Goal: Information Seeking & Learning: Learn about a topic

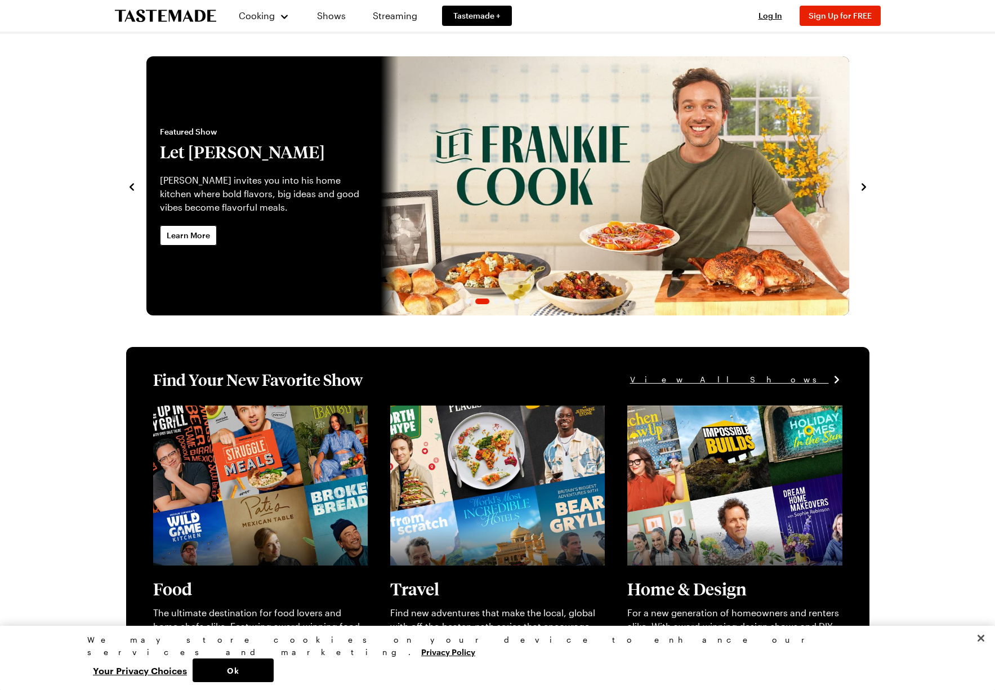
click at [863, 182] on icon "navigate to next item" at bounding box center [863, 186] width 11 height 11
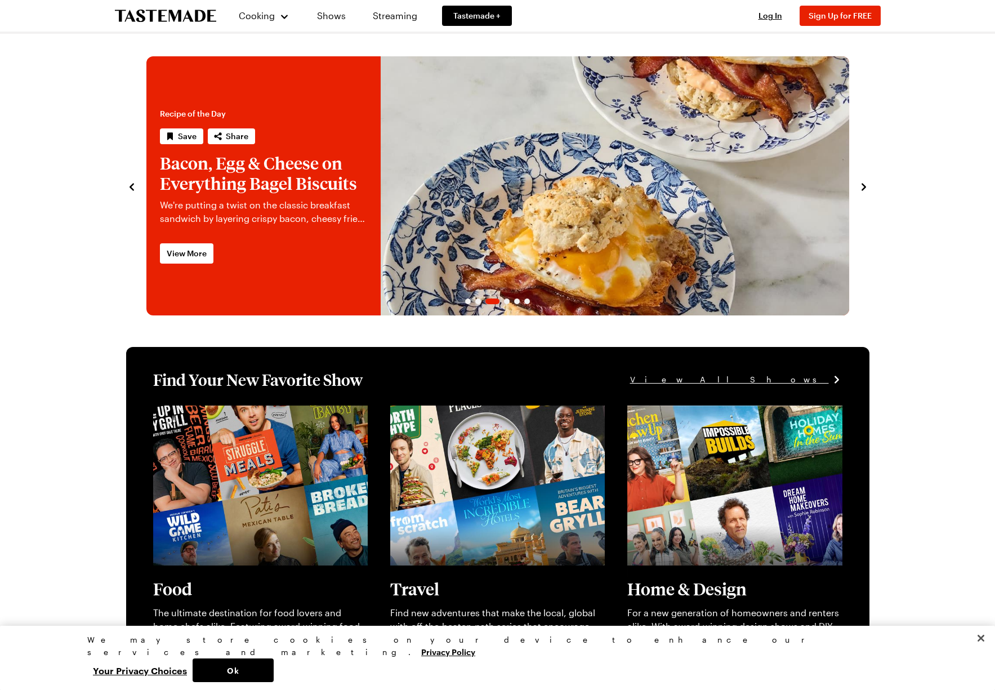
click at [863, 182] on icon "navigate to next item" at bounding box center [863, 186] width 11 height 11
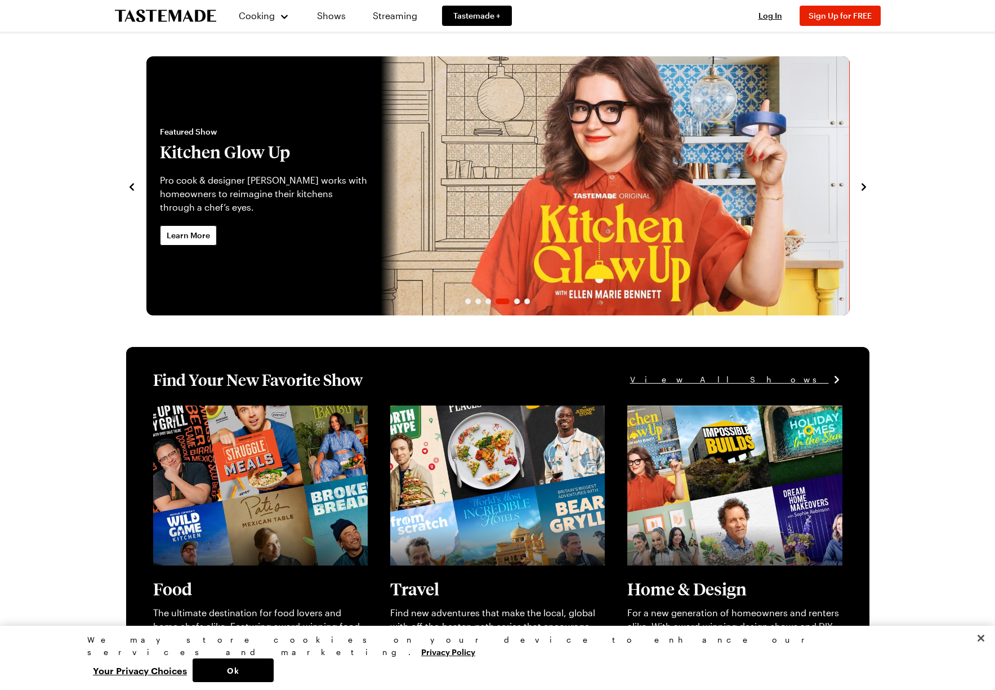
click at [863, 182] on icon "navigate to next item" at bounding box center [863, 186] width 11 height 11
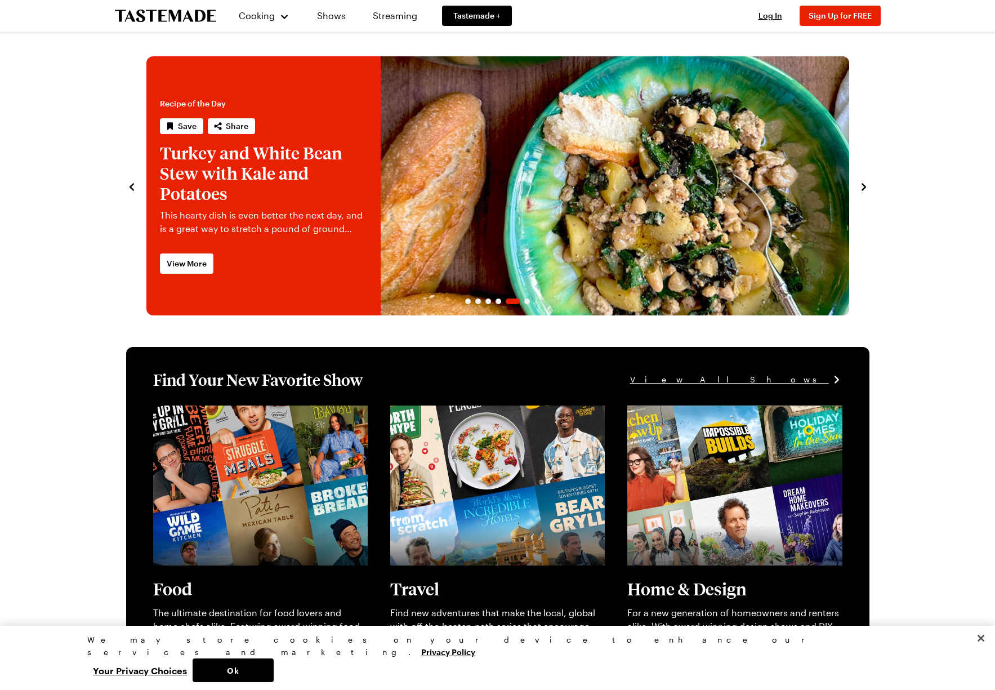
click at [863, 182] on icon "navigate to next item" at bounding box center [863, 186] width 11 height 11
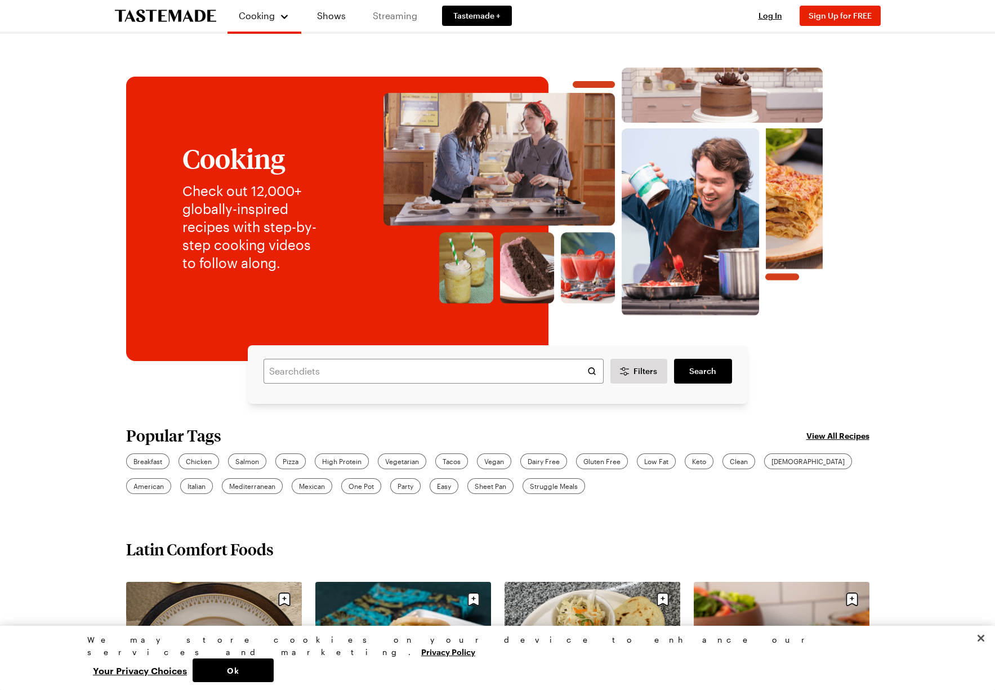
click at [386, 11] on link "Streaming" at bounding box center [394, 16] width 67 height 32
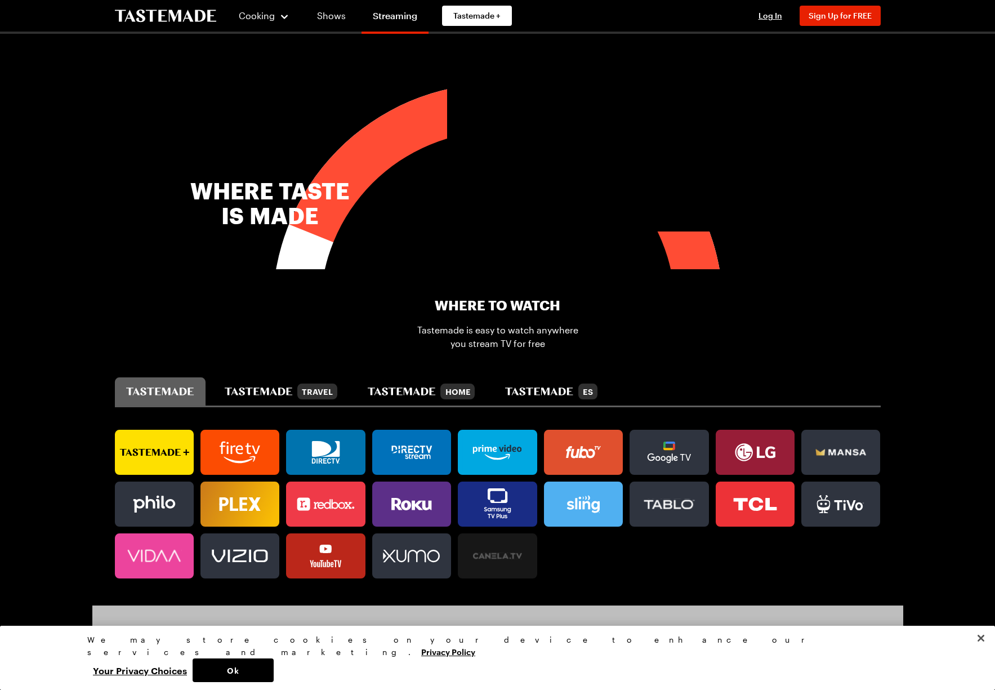
scroll to position [450, 0]
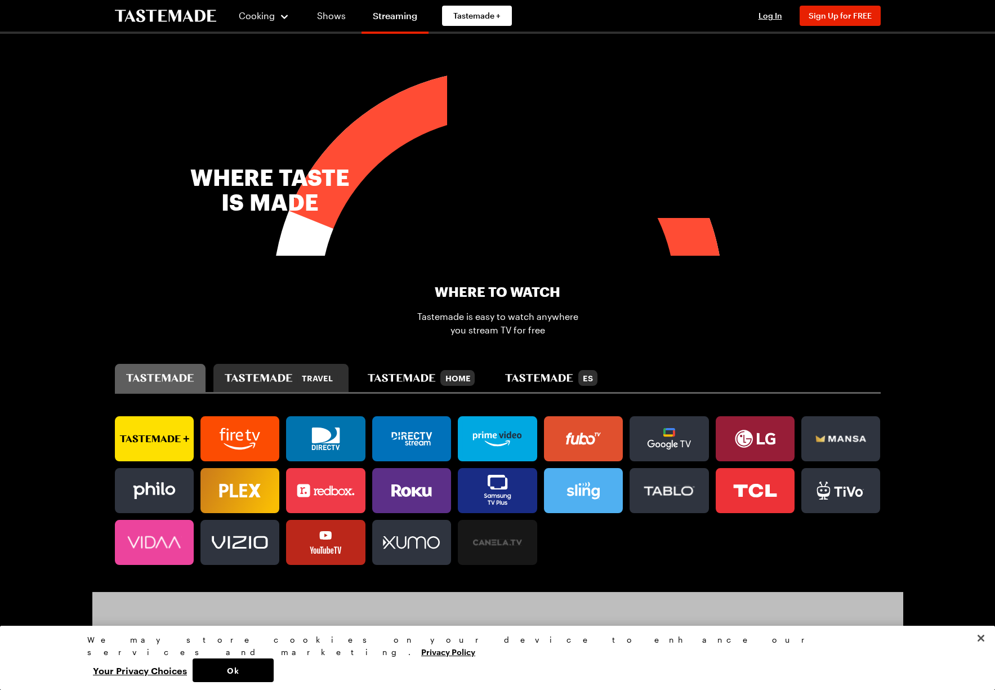
click at [255, 374] on icon "tastemade travel" at bounding box center [259, 378] width 68 height 8
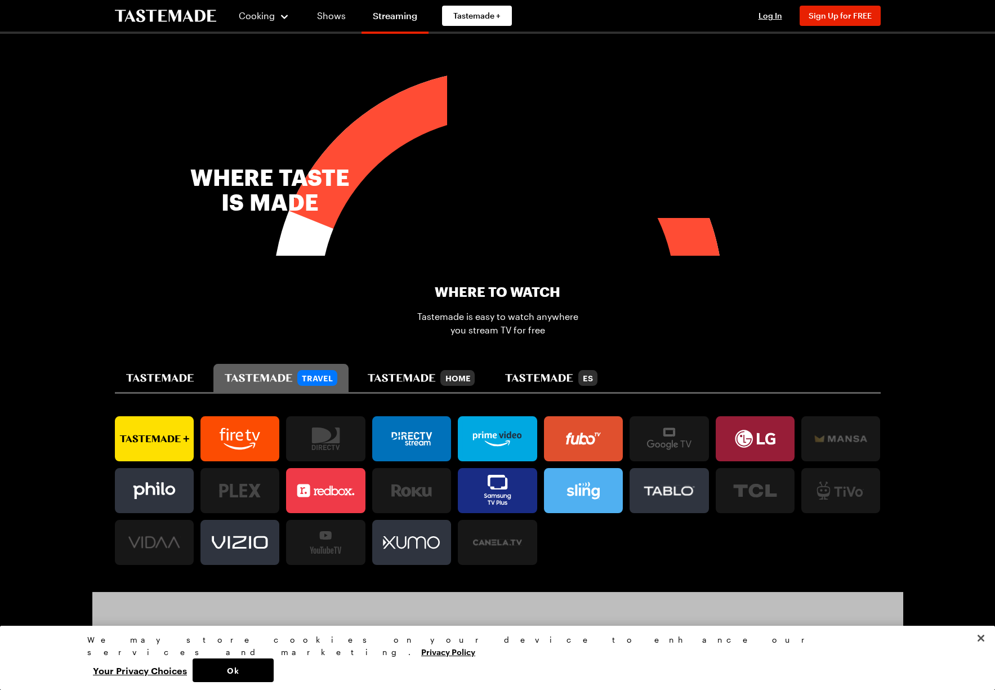
click at [144, 418] on link at bounding box center [154, 438] width 79 height 45
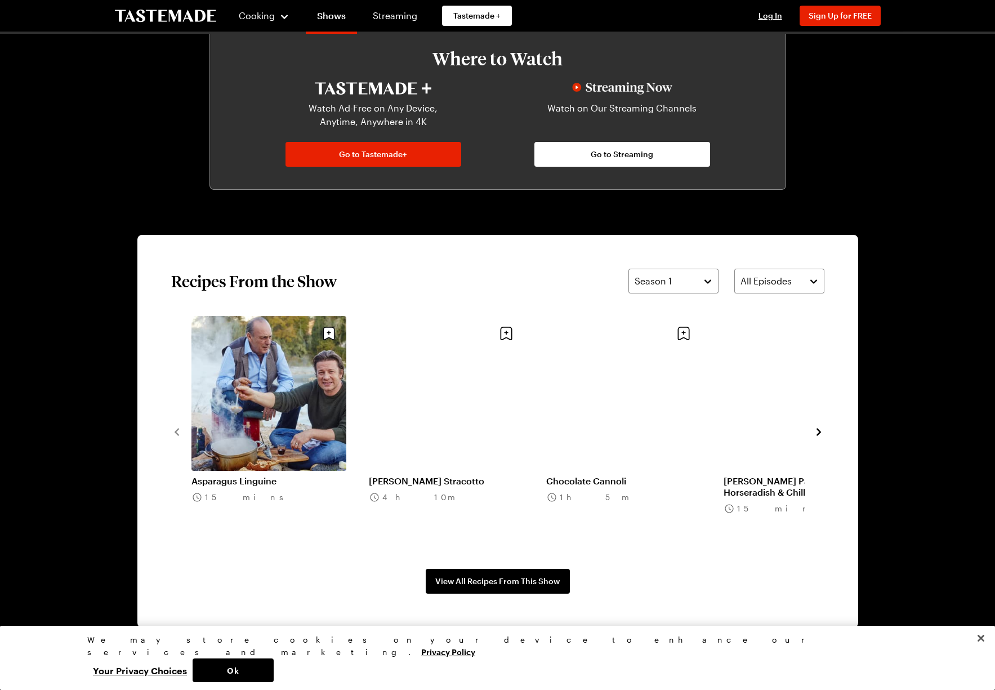
scroll to position [676, 0]
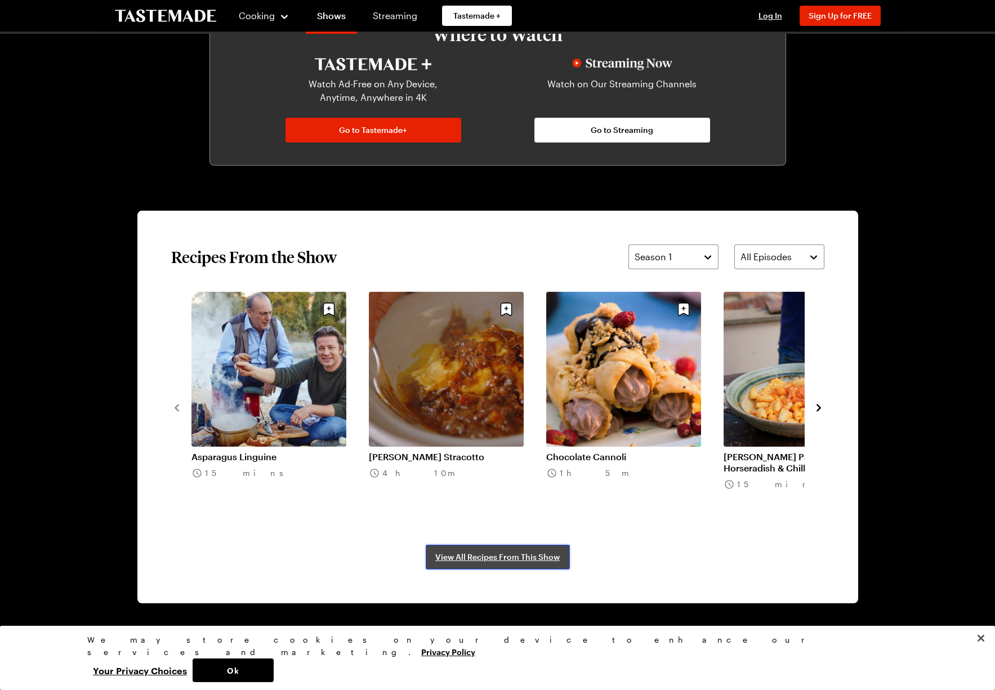
click at [497, 559] on span "View All Recipes From This Show" at bounding box center [497, 556] width 124 height 11
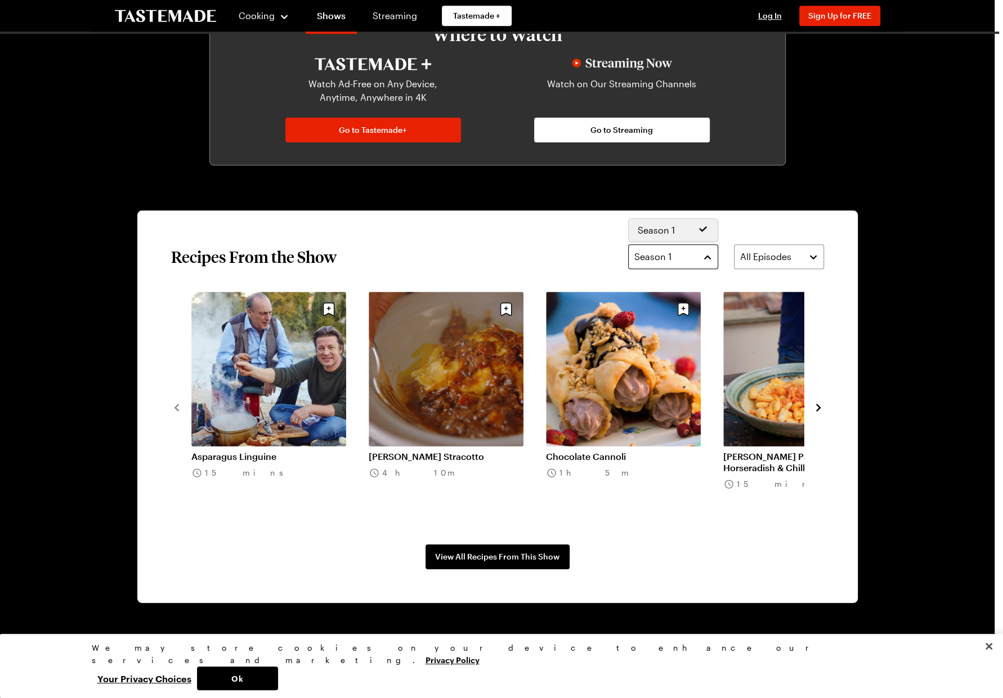
click at [708, 251] on button "Season 1" at bounding box center [673, 256] width 90 height 25
click at [503, 247] on div "Recipes From the Show Season 1 All Episodes" at bounding box center [497, 256] width 653 height 25
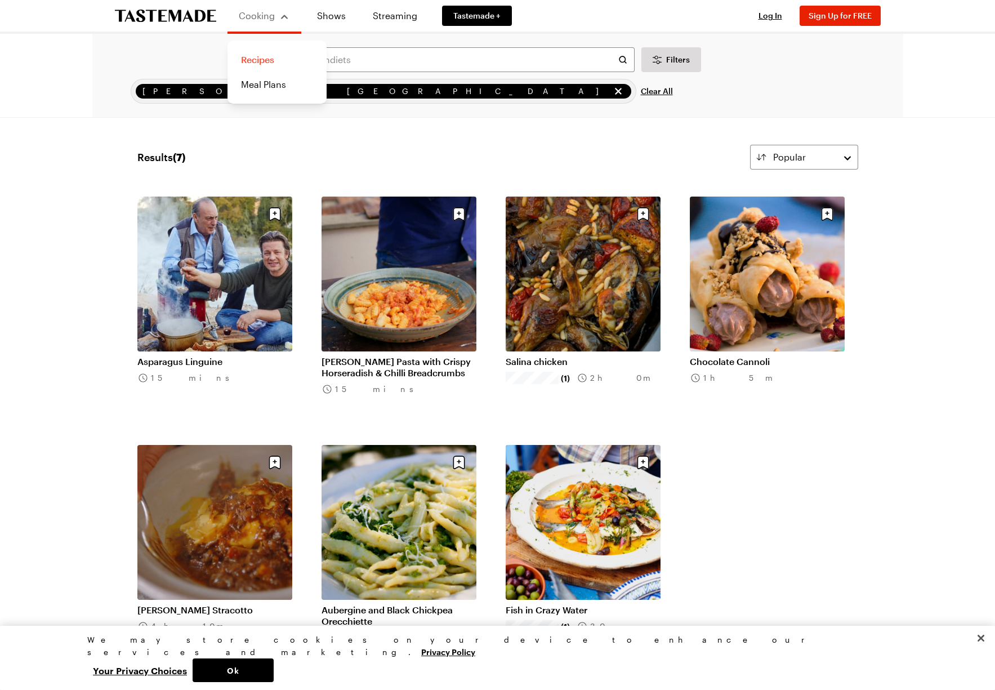
click at [256, 56] on link "Recipes" at bounding box center [277, 59] width 86 height 25
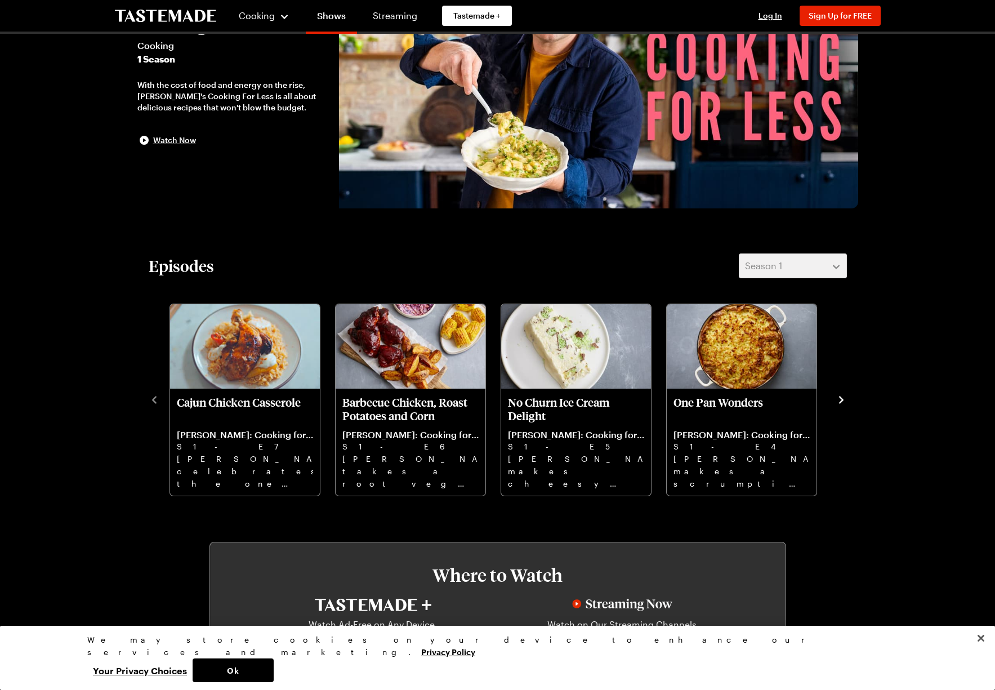
scroll to position [113, 0]
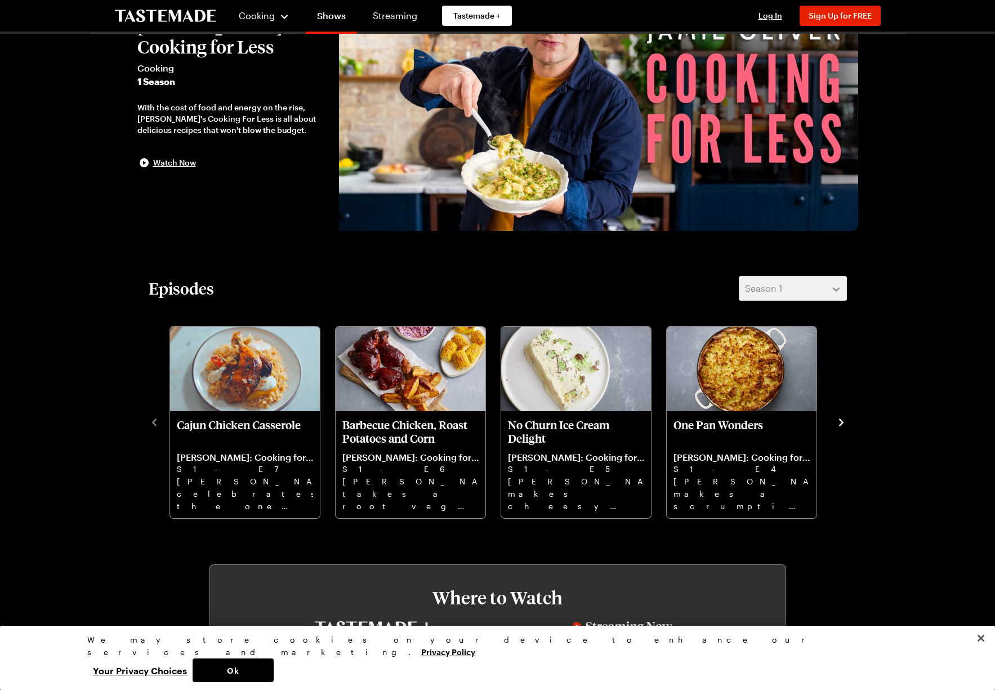
click at [839, 420] on icon "navigate to next item" at bounding box center [841, 422] width 11 height 11
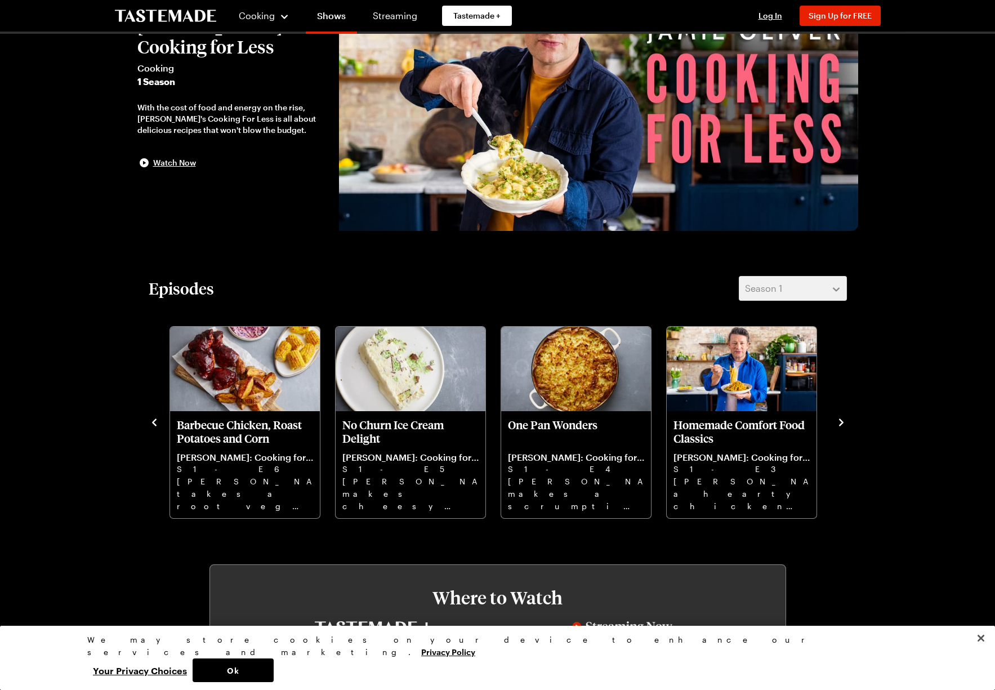
click at [839, 420] on icon "navigate to next item" at bounding box center [841, 422] width 11 height 11
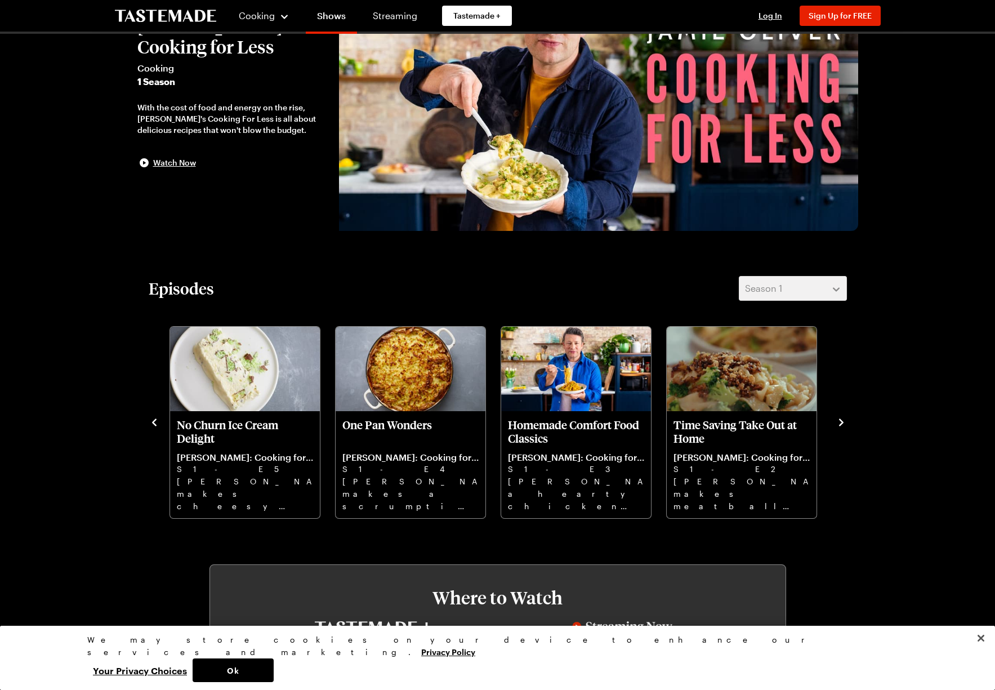
click at [839, 420] on icon "navigate to next item" at bounding box center [841, 422] width 11 height 11
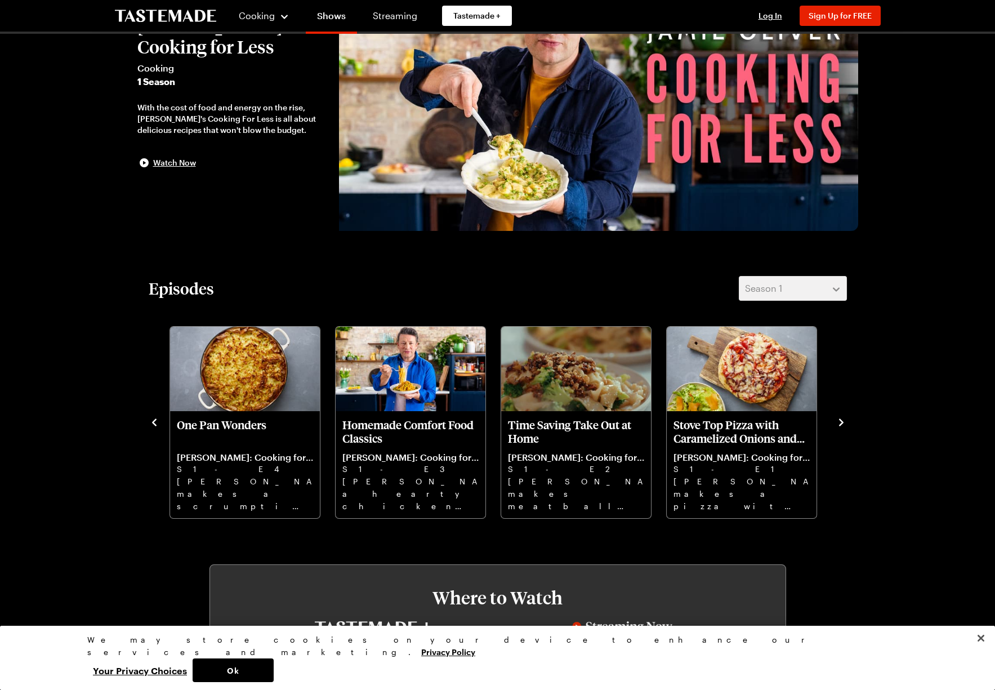
click at [839, 420] on icon "navigate to next item" at bounding box center [841, 422] width 11 height 11
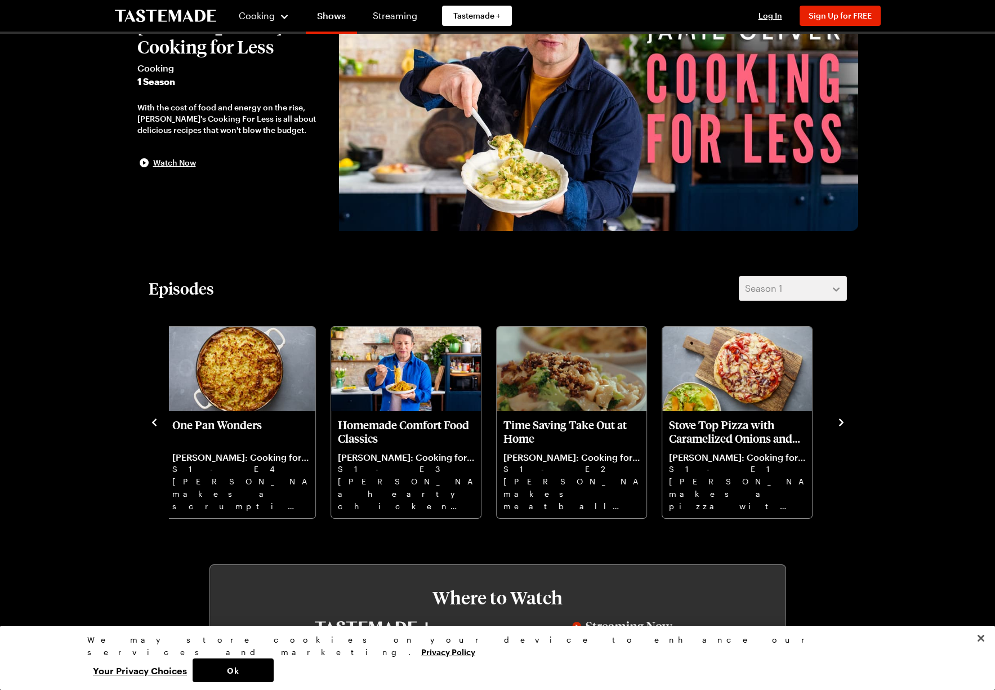
click at [151, 419] on icon "navigate to previous item" at bounding box center [154, 422] width 11 height 11
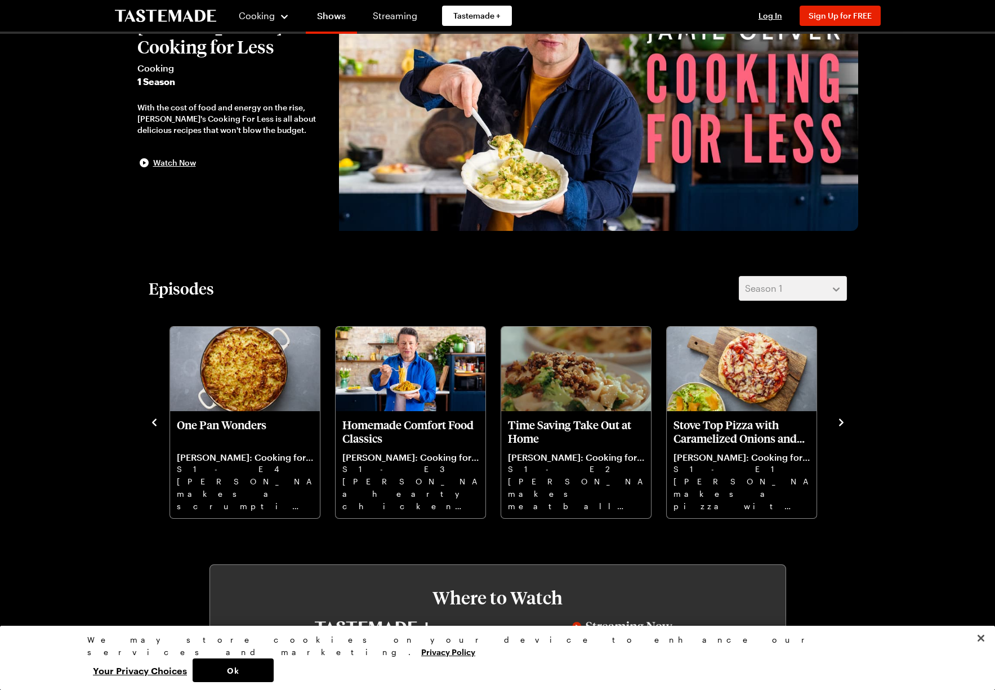
click at [151, 419] on icon "navigate to previous item" at bounding box center [154, 422] width 11 height 11
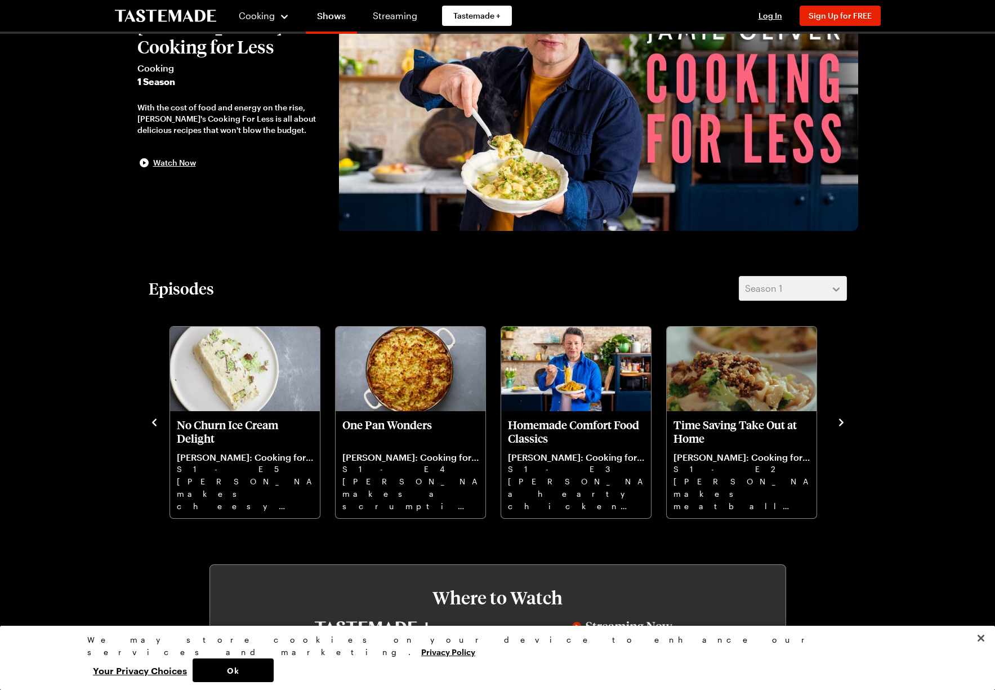
click at [151, 419] on icon "navigate to previous item" at bounding box center [154, 422] width 11 height 11
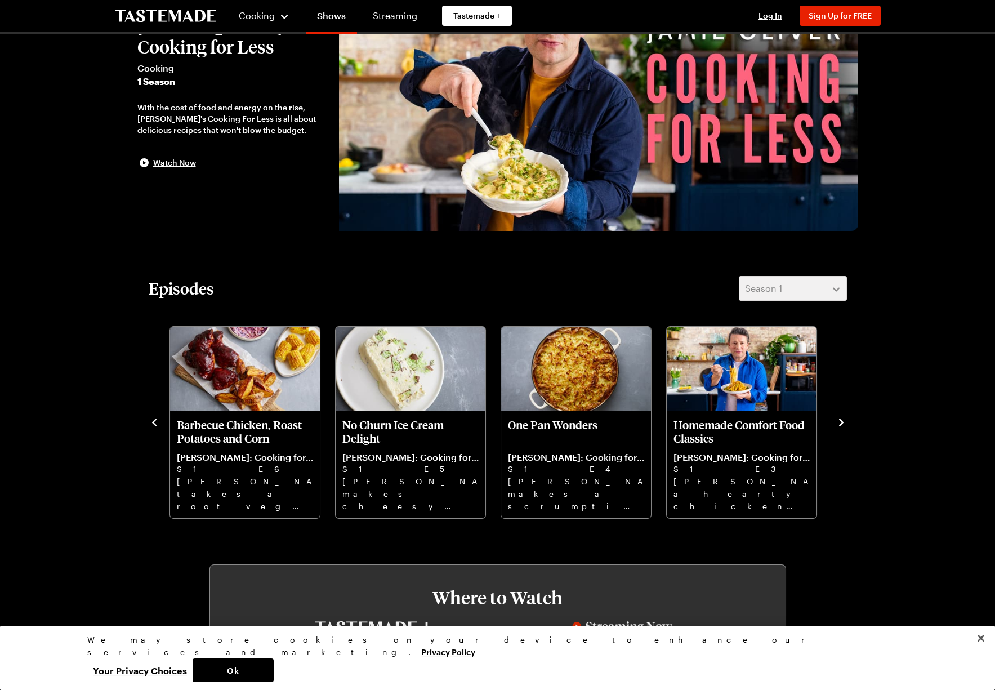
click at [151, 419] on icon "navigate to previous item" at bounding box center [154, 422] width 11 height 11
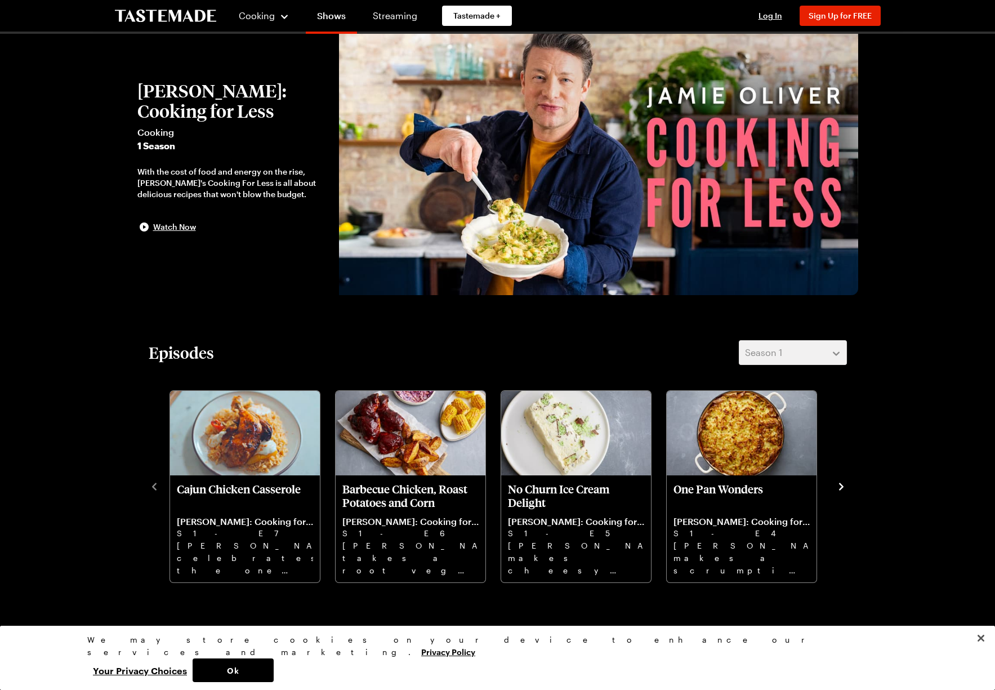
scroll to position [0, 0]
